Goal: Navigation & Orientation: Find specific page/section

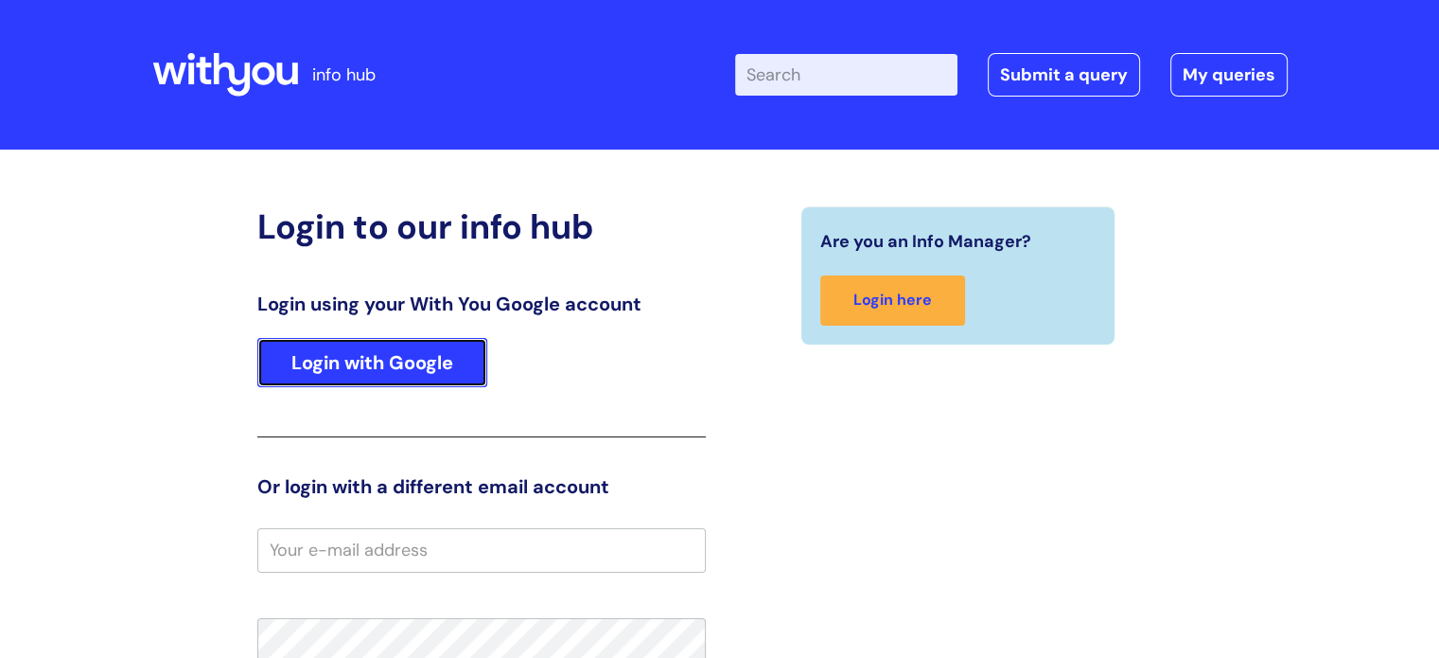
drag, startPoint x: 0, startPoint y: 0, endPoint x: 413, endPoint y: 374, distance: 556.7
click at [413, 374] on link "Login with Google" at bounding box center [372, 362] width 230 height 49
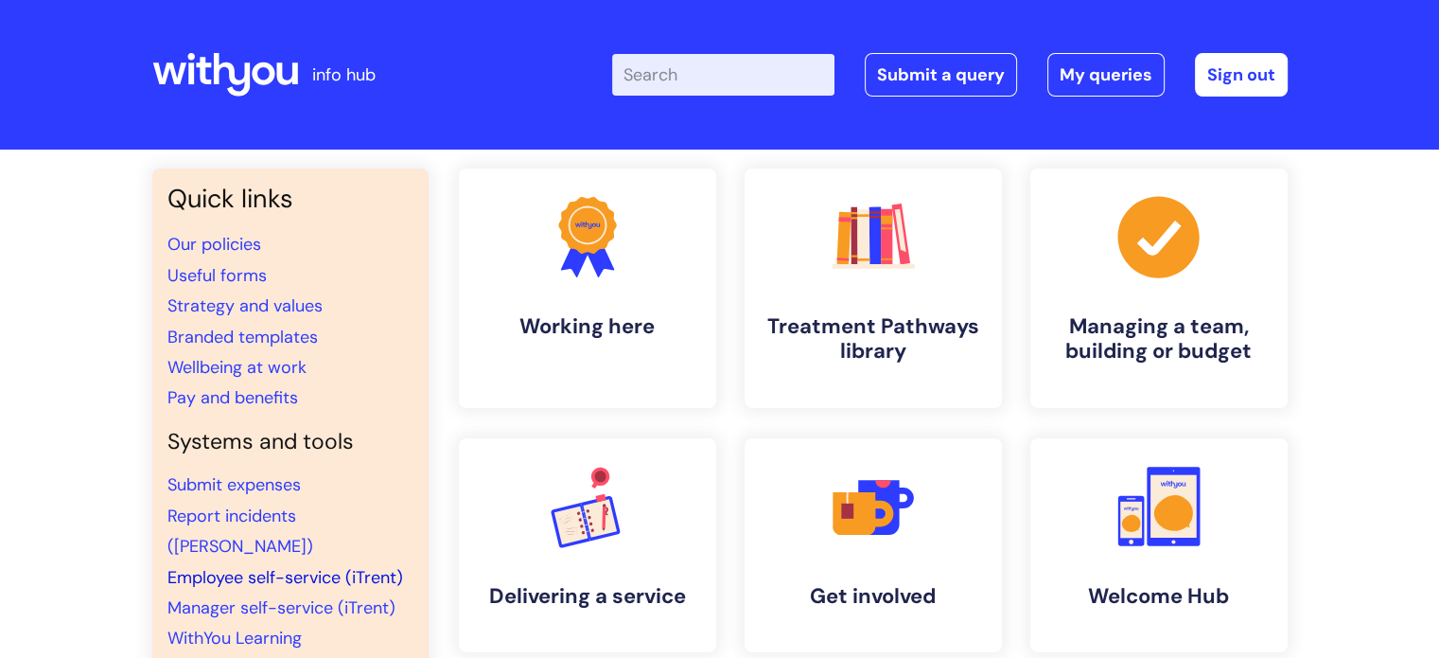
click at [253, 566] on link "Employee self-service (iTrent)" at bounding box center [285, 577] width 236 height 23
click at [271, 626] on link "WithYou Learning" at bounding box center [234, 637] width 134 height 23
